Goal: Obtain resource: Download file/media

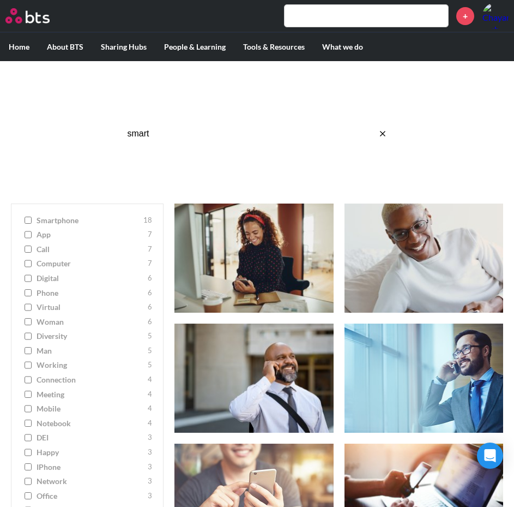
click button "submit" at bounding box center [0, 0] width 0 height 0
click at [177, 130] on input "smart" at bounding box center [257, 133] width 273 height 29
type input "s"
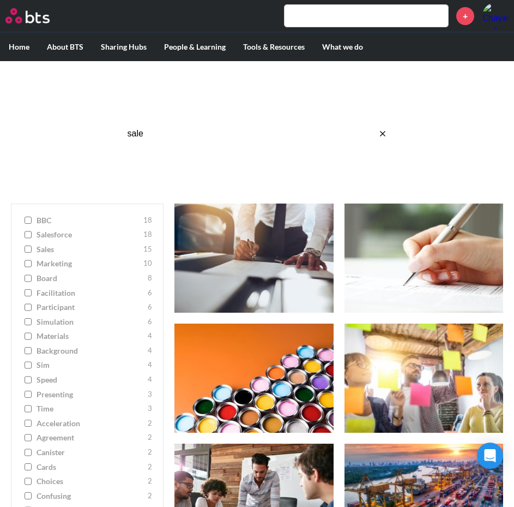
type input "sale"
click button "submit" at bounding box center [0, 0] width 0 height 0
click at [381, 128] on button "reset" at bounding box center [383, 133] width 22 height 29
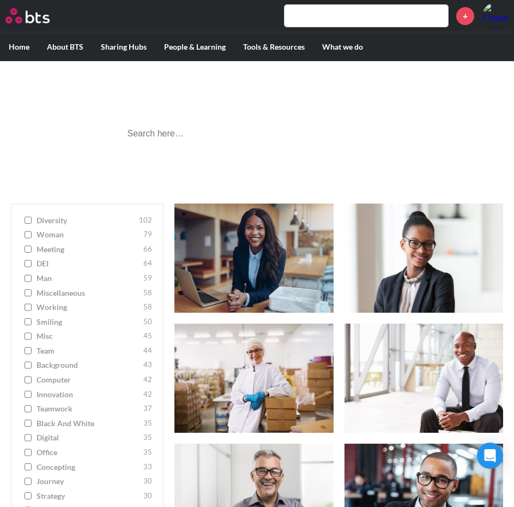
scroll to position [382, 0]
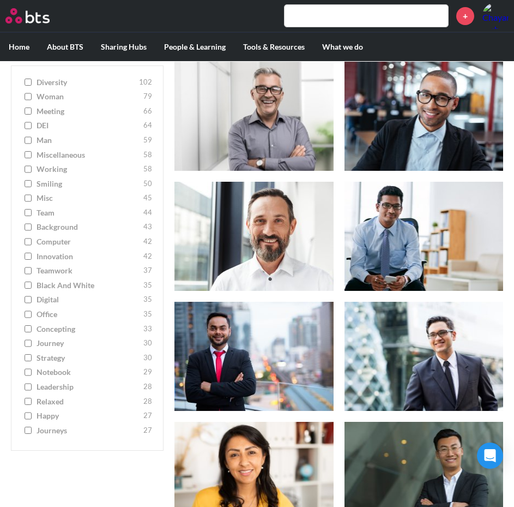
click at [52, 432] on span "journeys" at bounding box center [89, 430] width 104 height 11
click at [32, 432] on input "journeys 27" at bounding box center [28, 431] width 7 height 8
checkbox input "true"
click at [25, 420] on input "happy 27" at bounding box center [28, 416] width 7 height 8
checkbox input "false"
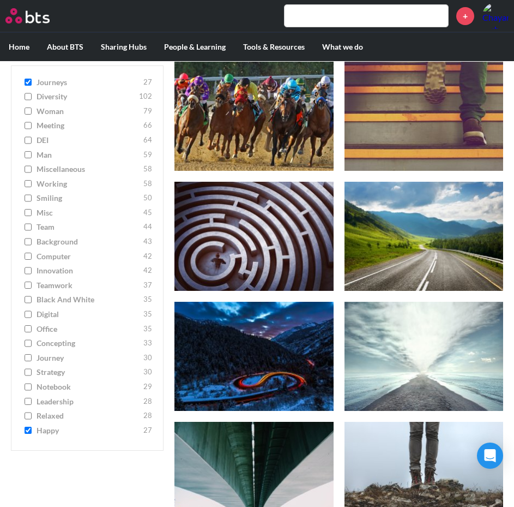
checkbox input "true"
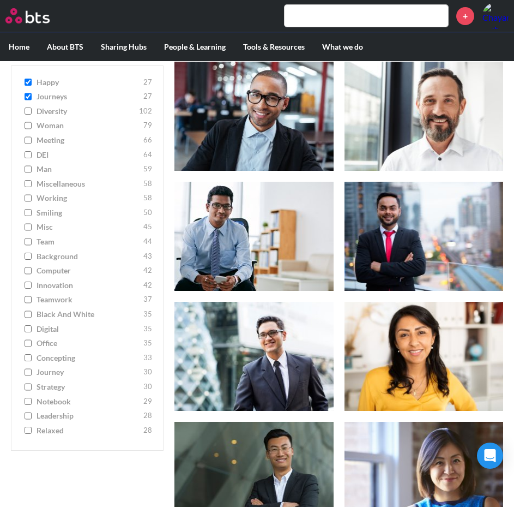
click at [26, 432] on input "relaxed 28" at bounding box center [28, 431] width 7 height 8
checkbox input "true"
click at [29, 107] on input "journeys 27" at bounding box center [28, 111] width 7 height 8
checkbox input "false"
click at [30, 94] on input "happy 27" at bounding box center [28, 97] width 7 height 8
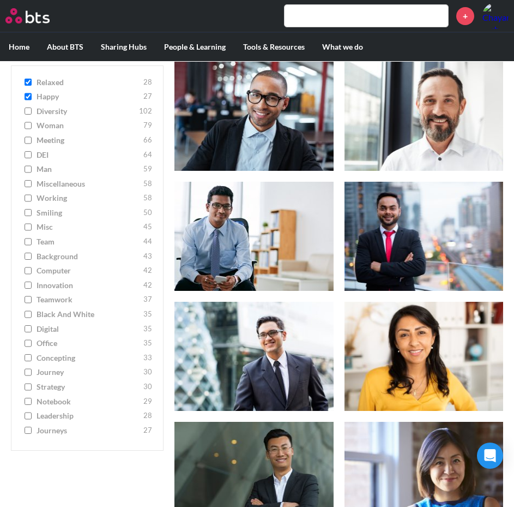
checkbox input "false"
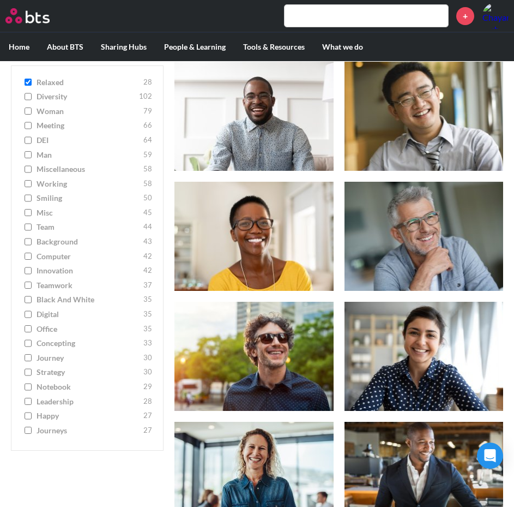
click at [30, 82] on input "relaxed 28" at bounding box center [28, 83] width 7 height 8
checkbox input "false"
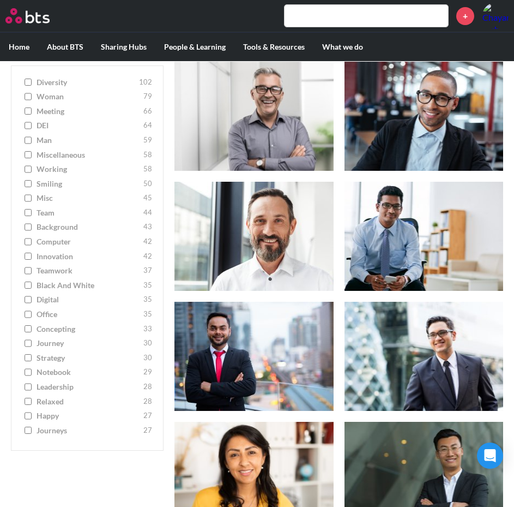
click at [27, 433] on input "journeys 27" at bounding box center [28, 431] width 7 height 8
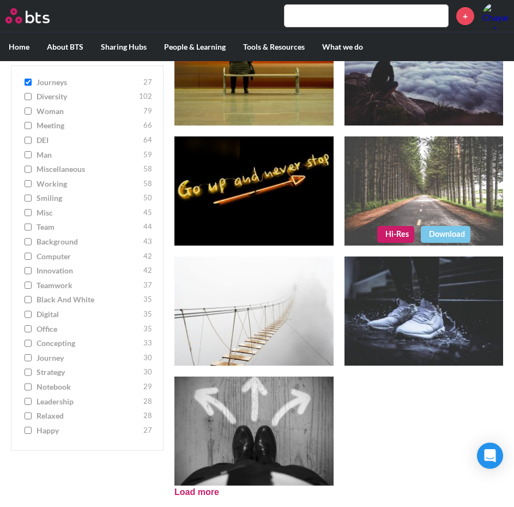
scroll to position [1389, 0]
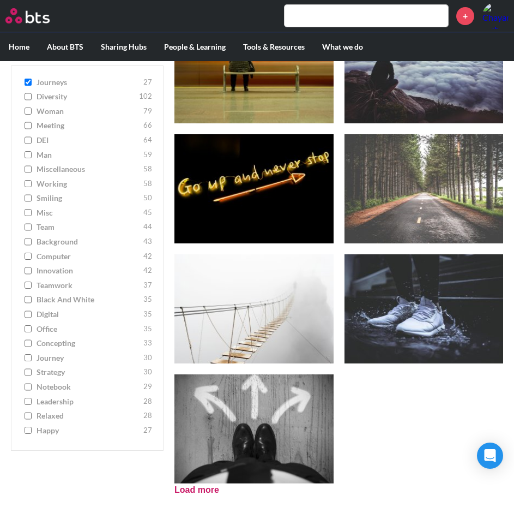
click at [29, 84] on input "journeys 27" at bounding box center [28, 83] width 7 height 8
checkbox input "false"
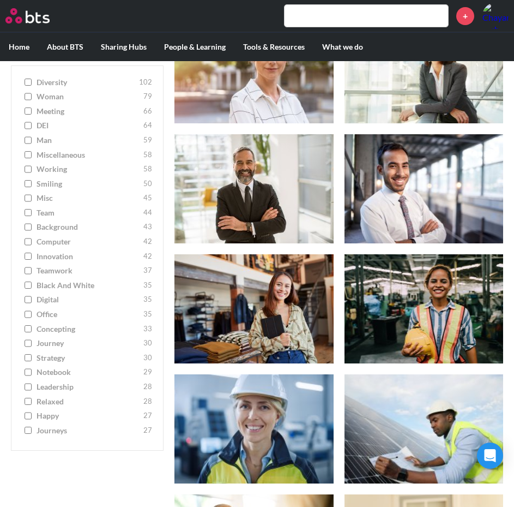
click at [32, 170] on label "working 58" at bounding box center [87, 169] width 130 height 11
click at [32, 170] on input "working 58" at bounding box center [28, 170] width 7 height 8
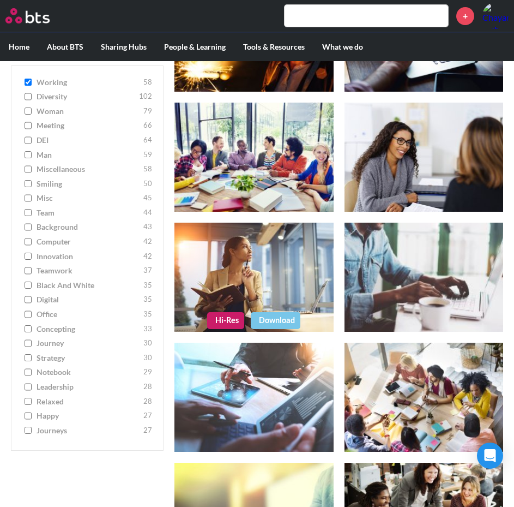
scroll to position [1662, 0]
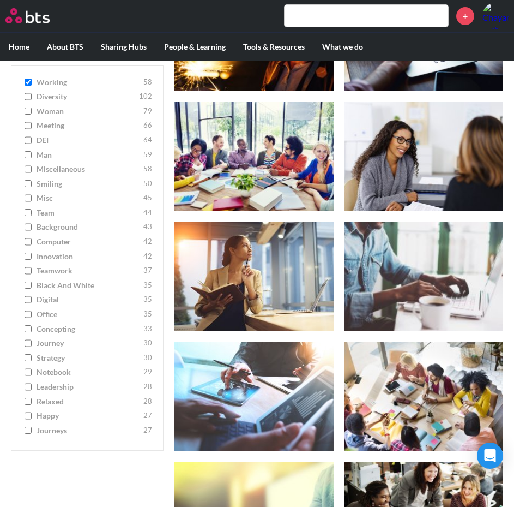
click at [26, 83] on input "working 58" at bounding box center [28, 83] width 7 height 8
checkbox input "false"
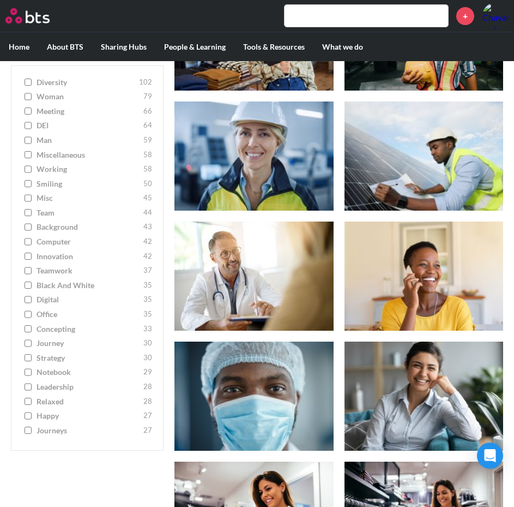
click at [31, 257] on input "innovation 42" at bounding box center [28, 257] width 7 height 8
checkbox input "true"
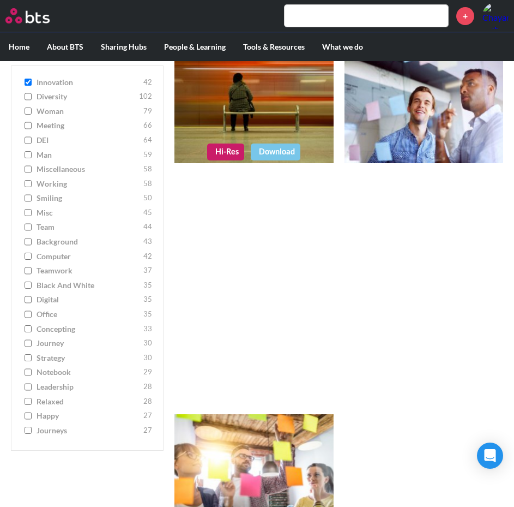
scroll to position [2011, 0]
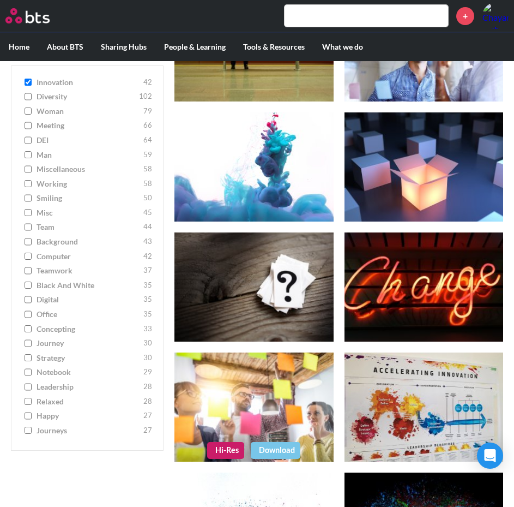
click at [275, 388] on figure at bounding box center [254, 406] width 159 height 109
click at [277, 450] on link "Download" at bounding box center [276, 450] width 50 height 16
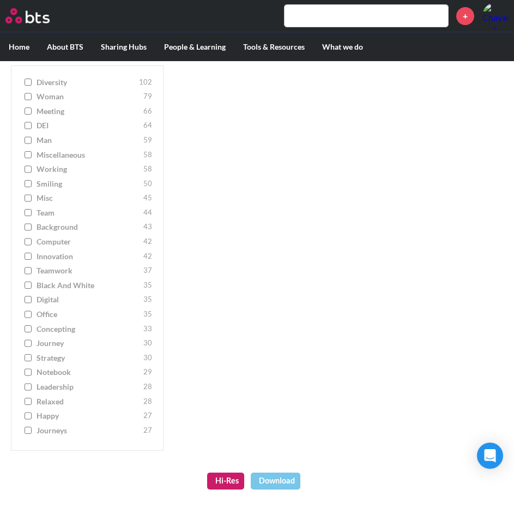
scroll to position [1870, 0]
